Goal: Navigation & Orientation: Find specific page/section

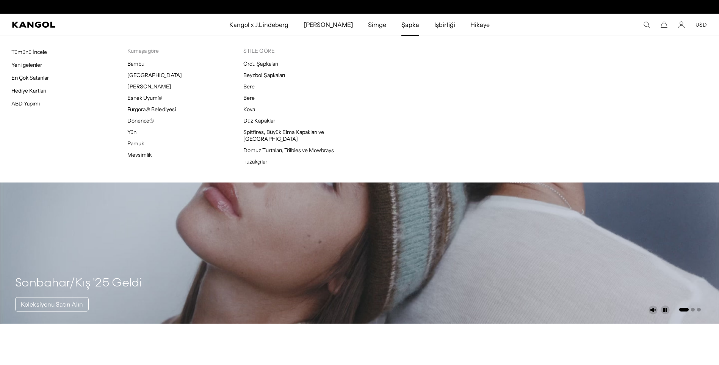
scroll to position [0, 156]
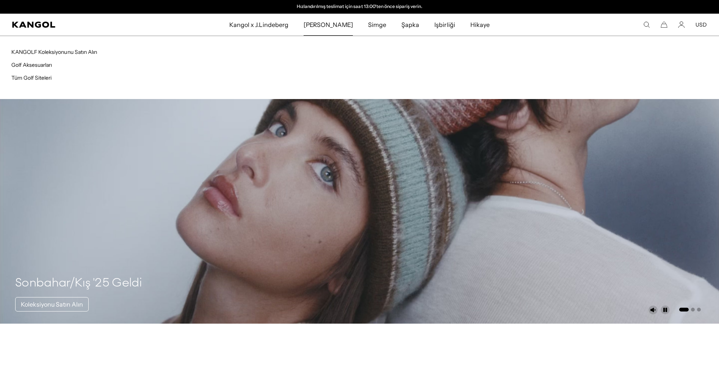
click at [321, 25] on span "[PERSON_NAME]" at bounding box center [328, 25] width 49 height 22
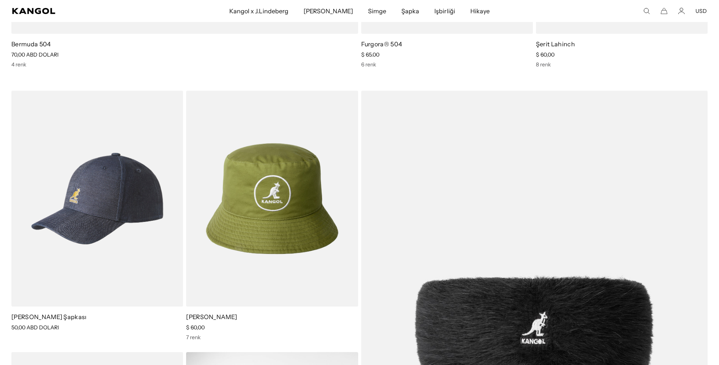
scroll to position [1516, 0]
